Goal: Task Accomplishment & Management: Manage account settings

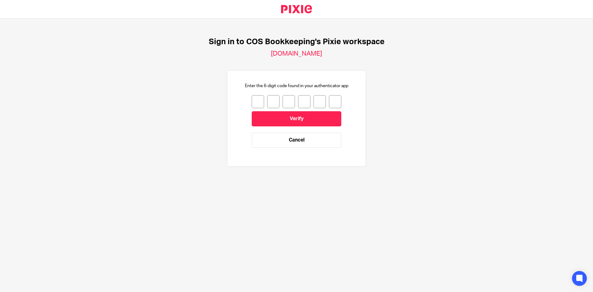
drag, startPoint x: 253, startPoint y: 101, endPoint x: 247, endPoint y: 107, distance: 8.3
click at [253, 101] on input "number" at bounding box center [258, 101] width 12 height 13
type input "4"
type input "7"
type input "1"
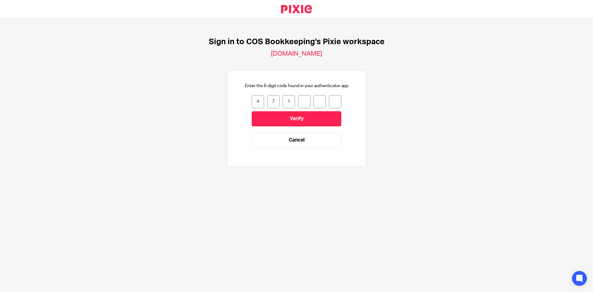
type input "2"
type input "3"
type input "9"
click at [285, 112] on input "Verify" at bounding box center [297, 118] width 90 height 15
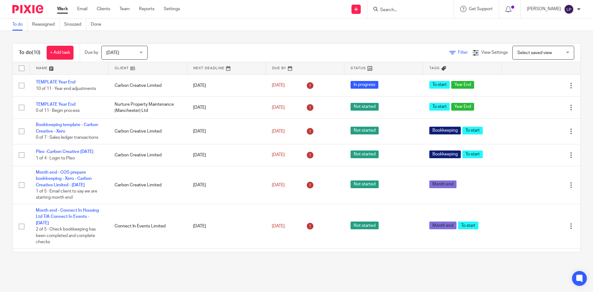
click at [458, 53] on span "Filter" at bounding box center [463, 52] width 10 height 4
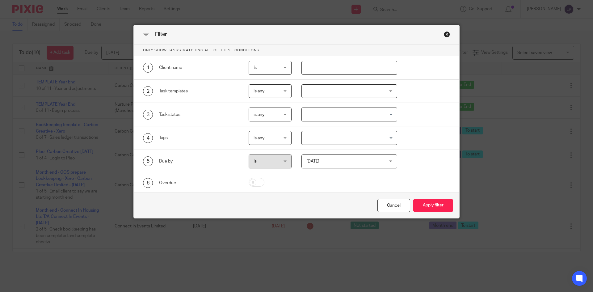
click at [330, 70] on input "text" at bounding box center [349, 68] width 96 height 14
type input "connect"
click at [429, 208] on button "Apply filter" at bounding box center [433, 205] width 40 height 13
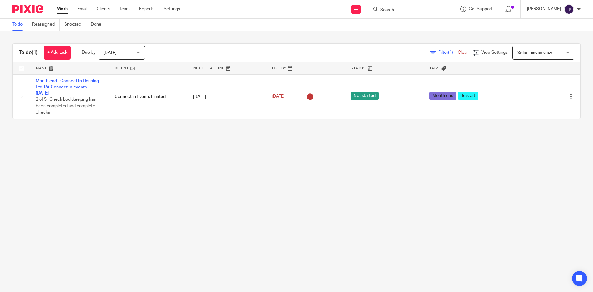
click at [139, 53] on div "Today Today" at bounding box center [122, 53] width 46 height 14
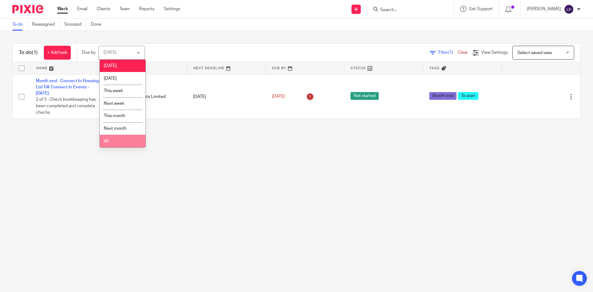
click at [111, 141] on li "All" at bounding box center [123, 141] width 46 height 13
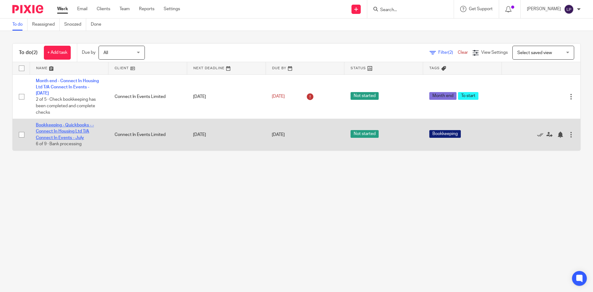
click at [57, 132] on link "Bookkeeping - Quickbooks - - Connect In Housing Ltd T/A Connect In Events - July" at bounding box center [65, 131] width 58 height 17
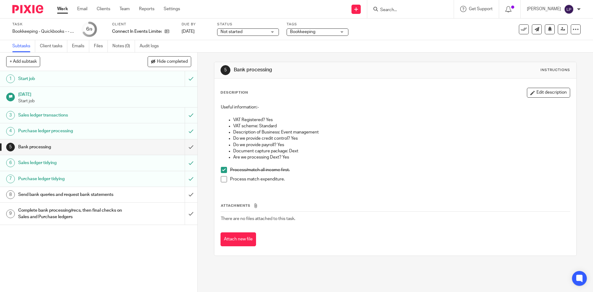
click at [223, 179] on span at bounding box center [224, 179] width 6 height 6
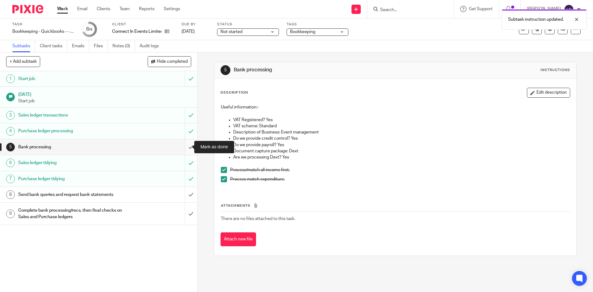
click at [184, 148] on input "submit" at bounding box center [98, 146] width 197 height 15
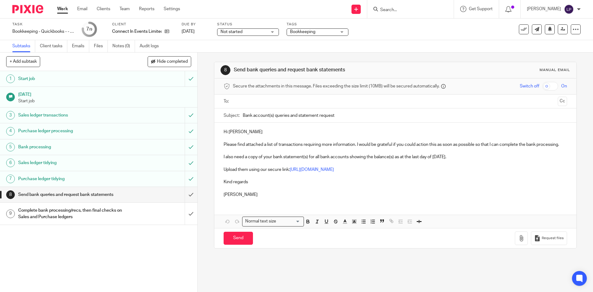
click at [126, 211] on div "Complete bank processing/recs, then final checks on Sales and Purchase ledgers" at bounding box center [98, 214] width 160 height 16
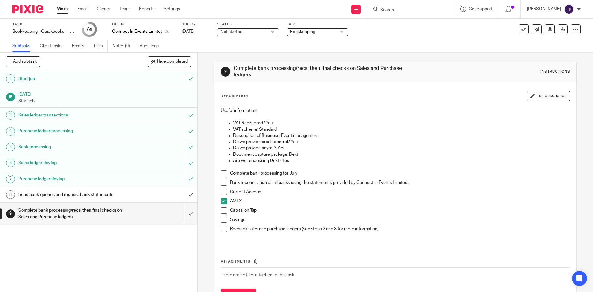
click at [222, 173] on span at bounding box center [224, 173] width 6 height 6
click at [222, 192] on span at bounding box center [224, 192] width 6 height 6
click at [222, 209] on span at bounding box center [224, 210] width 6 height 6
click at [223, 218] on span at bounding box center [224, 219] width 6 height 6
drag, startPoint x: 222, startPoint y: 181, endPoint x: 223, endPoint y: 189, distance: 8.4
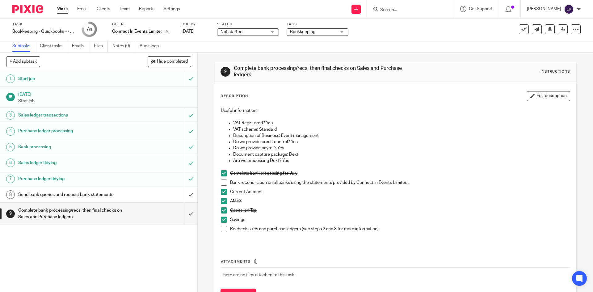
click at [222, 181] on span at bounding box center [224, 182] width 6 height 6
click at [222, 228] on span at bounding box center [224, 229] width 6 height 6
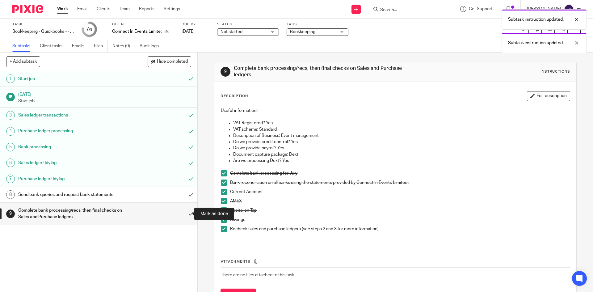
drag, startPoint x: 182, startPoint y: 213, endPoint x: 176, endPoint y: 216, distance: 6.5
click at [182, 213] on input "submit" at bounding box center [98, 214] width 197 height 22
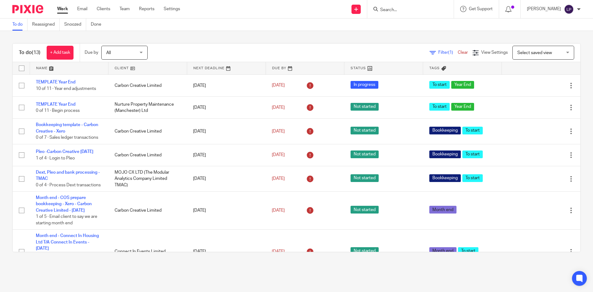
click at [438, 53] on span "Filter (1)" at bounding box center [447, 52] width 19 height 4
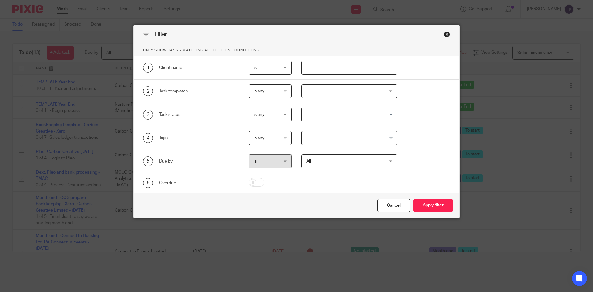
click at [313, 70] on input "text" at bounding box center [349, 68] width 96 height 14
type input "connect"
click at [436, 202] on button "Apply filter" at bounding box center [433, 205] width 40 height 13
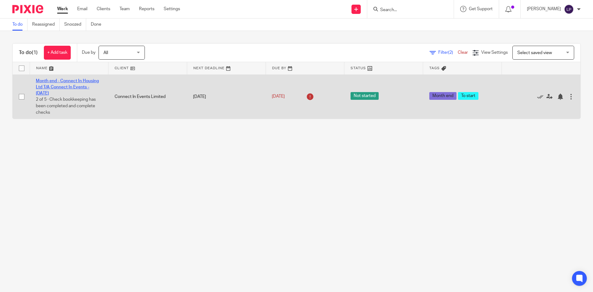
click at [70, 86] on link "Month end - Connect In Housing Ltd T/A Connect In Events - [DATE]" at bounding box center [67, 87] width 63 height 17
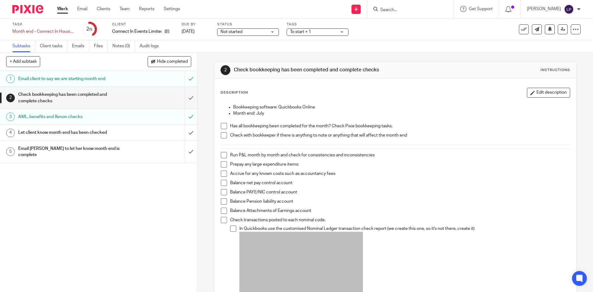
click at [222, 125] on span at bounding box center [224, 126] width 6 height 6
click at [224, 135] on span at bounding box center [224, 135] width 6 height 6
drag, startPoint x: 221, startPoint y: 155, endPoint x: 223, endPoint y: 160, distance: 5.1
click at [221, 155] on span at bounding box center [224, 155] width 6 height 6
click at [223, 162] on span at bounding box center [224, 164] width 6 height 6
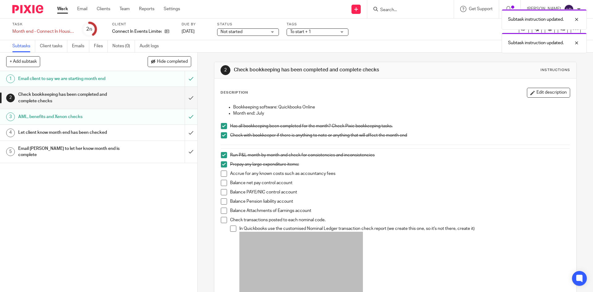
click at [223, 173] on span at bounding box center [224, 173] width 6 height 6
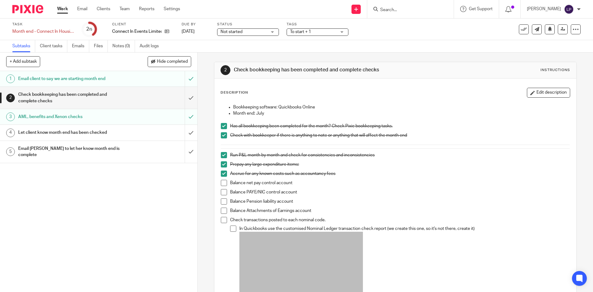
click at [222, 182] on span at bounding box center [224, 183] width 6 height 6
click at [221, 192] on span at bounding box center [224, 192] width 6 height 6
click at [224, 200] on span at bounding box center [224, 201] width 6 height 6
click at [222, 212] on span at bounding box center [224, 211] width 6 height 6
drag, startPoint x: 222, startPoint y: 220, endPoint x: 228, endPoint y: 228, distance: 9.5
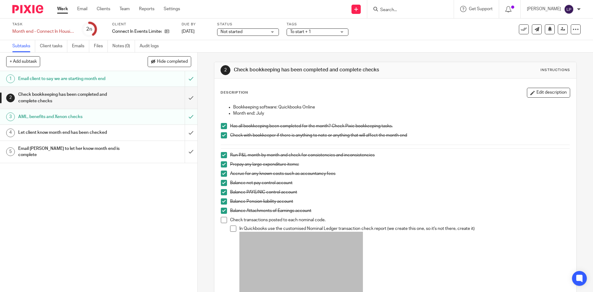
click at [223, 221] on span at bounding box center [224, 220] width 6 height 6
click at [230, 229] on span at bounding box center [233, 228] width 6 height 6
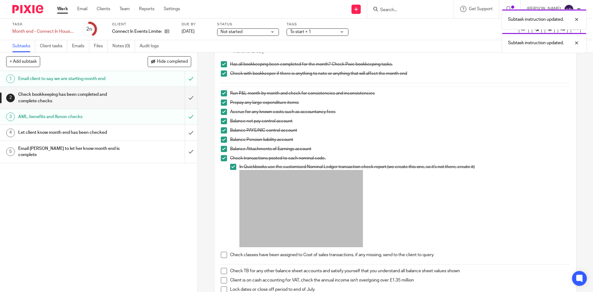
scroll to position [124, 0]
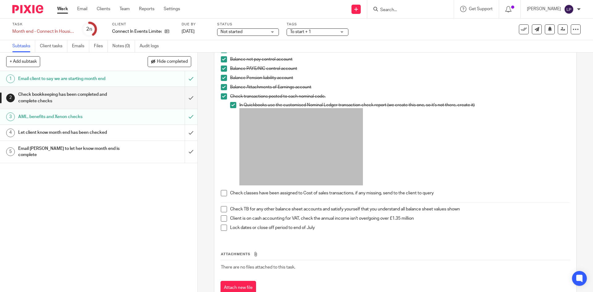
click at [223, 193] on span at bounding box center [224, 193] width 6 height 6
click at [223, 219] on span at bounding box center [224, 218] width 6 height 6
click at [223, 208] on span at bounding box center [224, 209] width 6 height 6
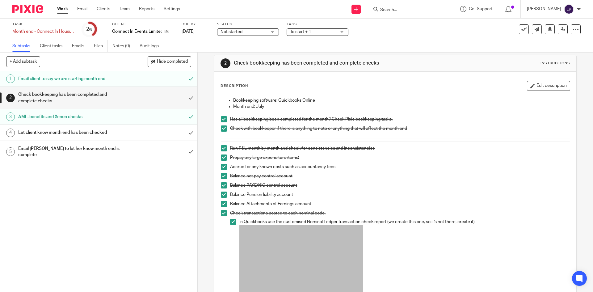
scroll to position [0, 0]
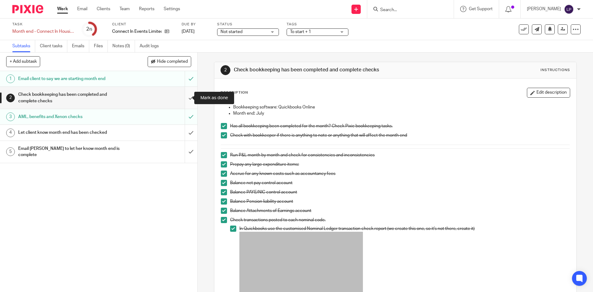
click at [184, 97] on input "submit" at bounding box center [98, 98] width 197 height 22
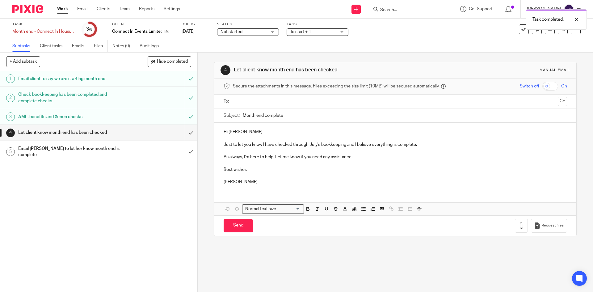
click at [237, 103] on input "text" at bounding box center [395, 101] width 320 height 7
click at [240, 229] on input "Send" at bounding box center [238, 226] width 29 height 13
type input "Sent"
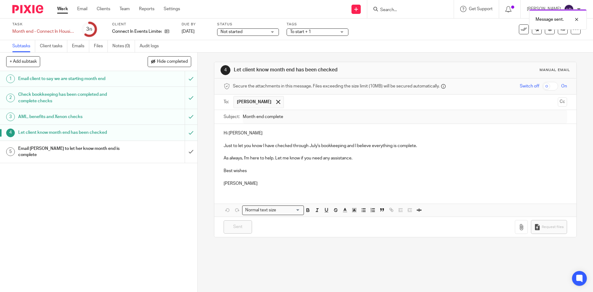
click at [169, 150] on div "Email Amy to let her know month end is complete" at bounding box center [98, 152] width 160 height 16
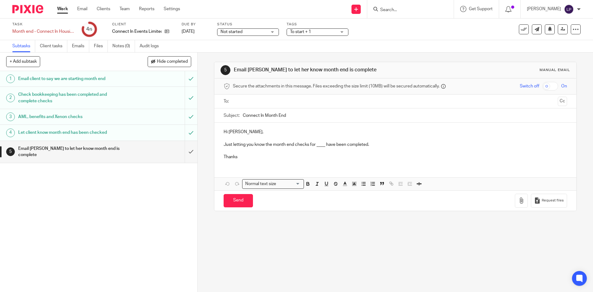
click at [248, 101] on input "text" at bounding box center [395, 101] width 320 height 7
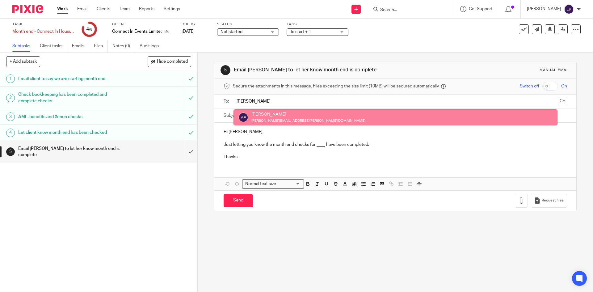
type input "[PERSON_NAME]"
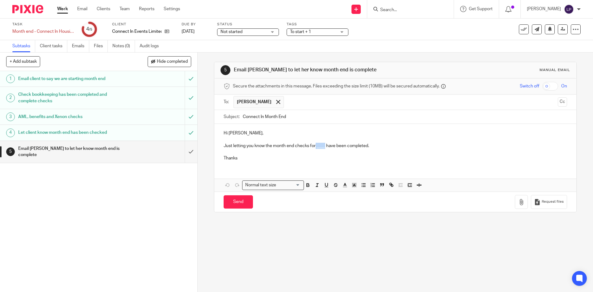
drag, startPoint x: 314, startPoint y: 147, endPoint x: 322, endPoint y: 147, distance: 8.4
click at [322, 147] on p "Just letting you know the month end checks for ____ have been completed." at bounding box center [395, 146] width 343 height 6
click at [248, 157] on p "Thanks" at bounding box center [395, 158] width 343 height 6
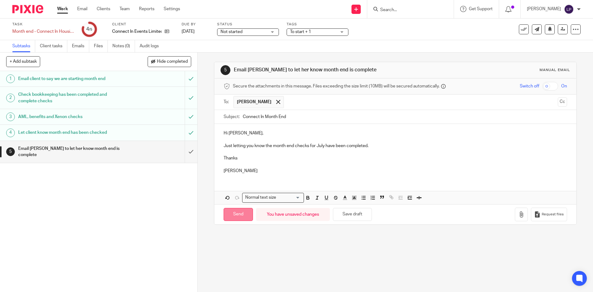
click at [235, 211] on input "Send" at bounding box center [238, 214] width 29 height 13
type input "Sent"
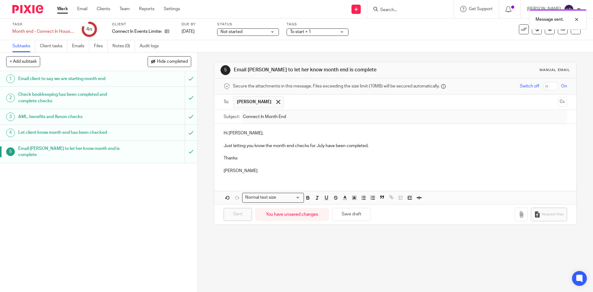
click at [64, 10] on link "Work" at bounding box center [62, 9] width 11 height 6
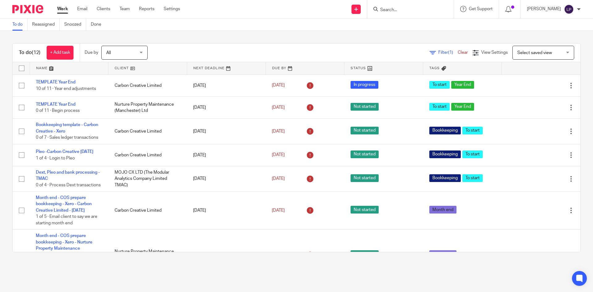
click at [576, 10] on div "[PERSON_NAME]" at bounding box center [554, 9] width 54 height 10
click at [564, 40] on li "Logout" at bounding box center [556, 43] width 41 height 9
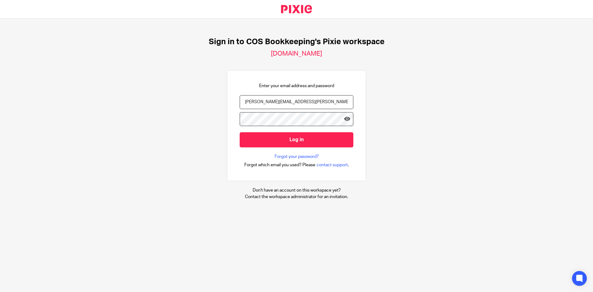
click at [309, 104] on input "[PERSON_NAME][EMAIL_ADDRESS][PERSON_NAME][DOMAIN_NAME]" at bounding box center [297, 102] width 114 height 14
type input "[EMAIL_ADDRESS][DOMAIN_NAME]"
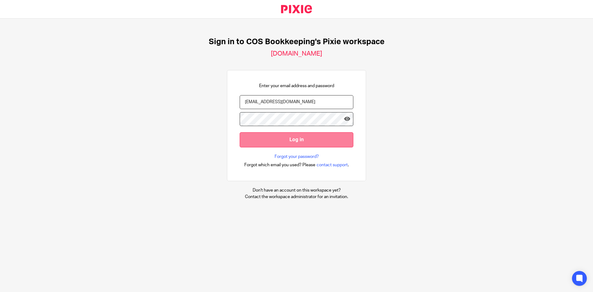
click at [286, 139] on input "Log in" at bounding box center [297, 139] width 114 height 15
